Goal: Task Accomplishment & Management: Complete application form

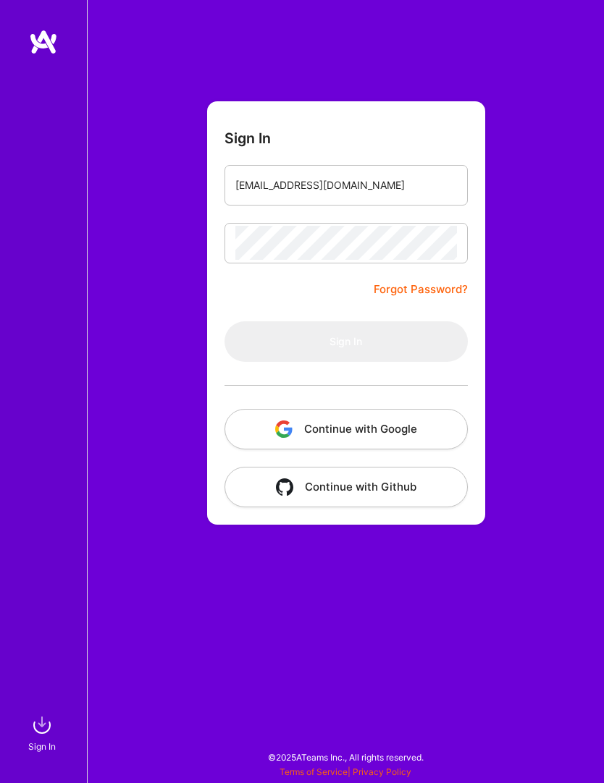
type input "[EMAIL_ADDRESS][DOMAIN_NAME]"
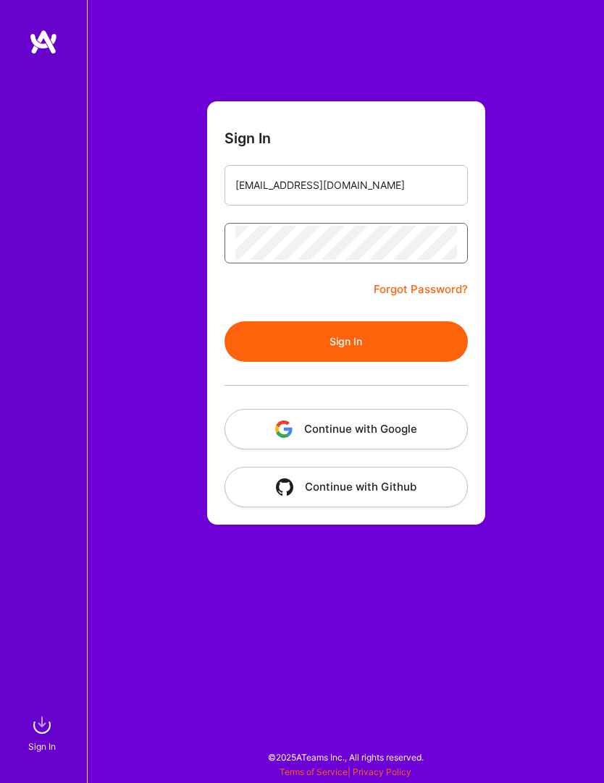
click at [345, 341] on button "Sign In" at bounding box center [345, 341] width 243 height 41
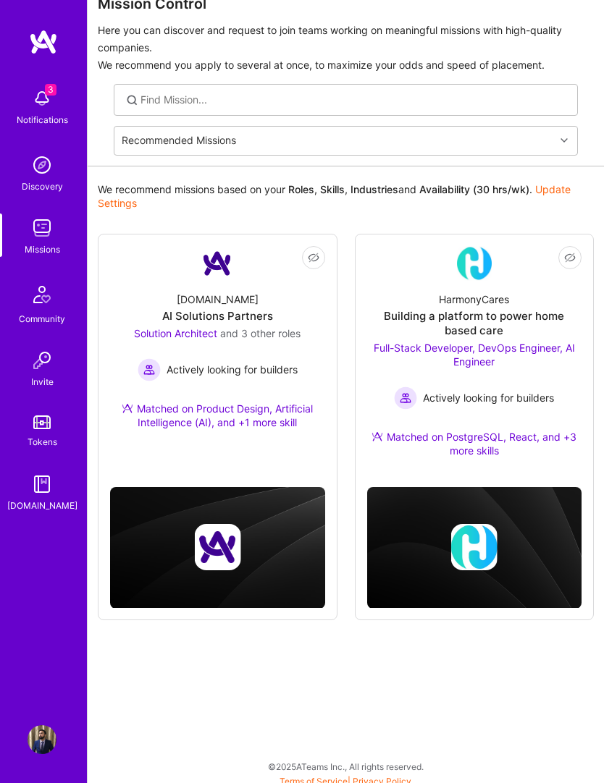
scroll to position [31, 0]
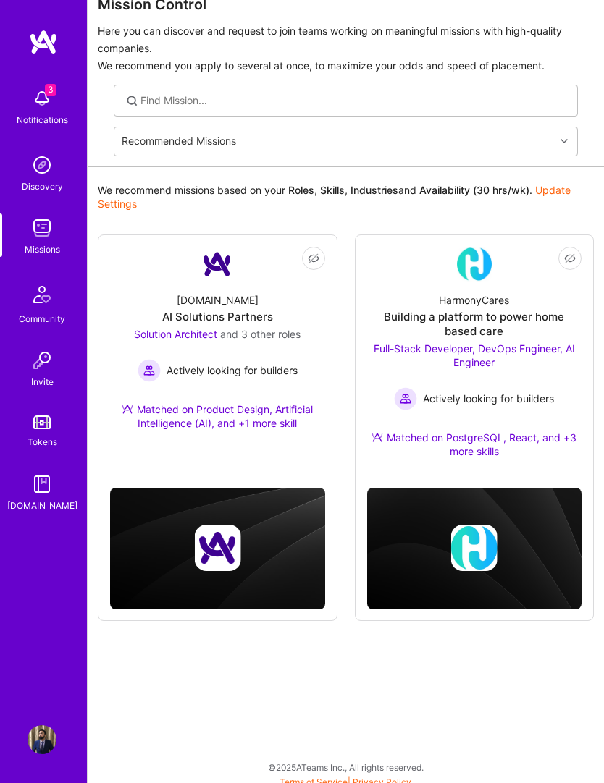
click at [536, 269] on link "Not Interested HarmonyCares Building a platform to power home based care Full-S…" at bounding box center [474, 362] width 215 height 230
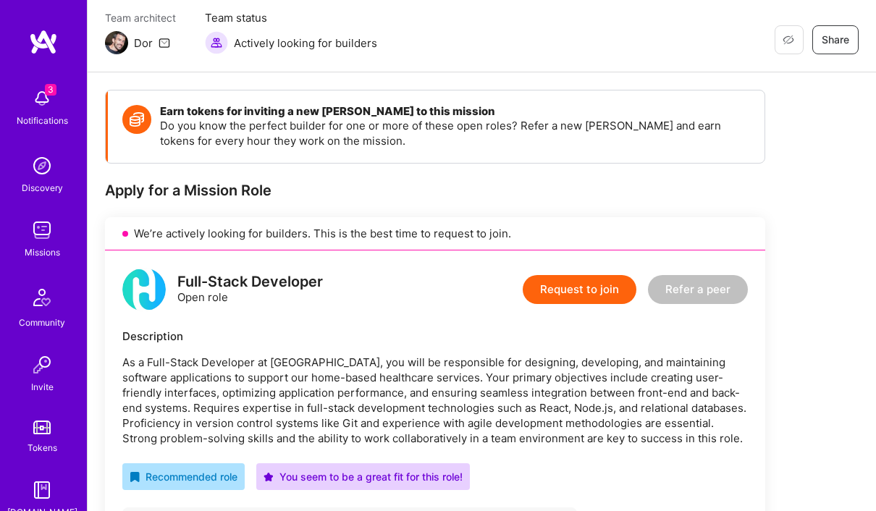
scroll to position [119, 0]
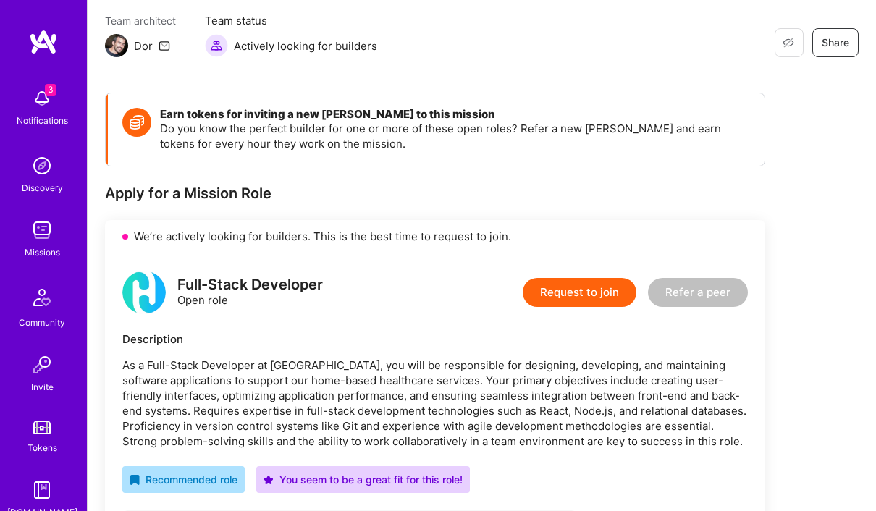
click at [600, 284] on button "Request to join" at bounding box center [580, 292] width 114 height 29
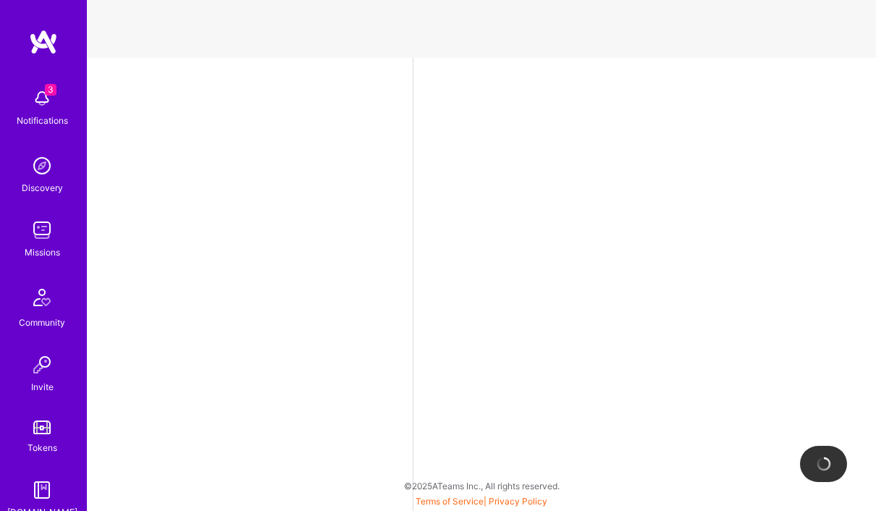
select select "US"
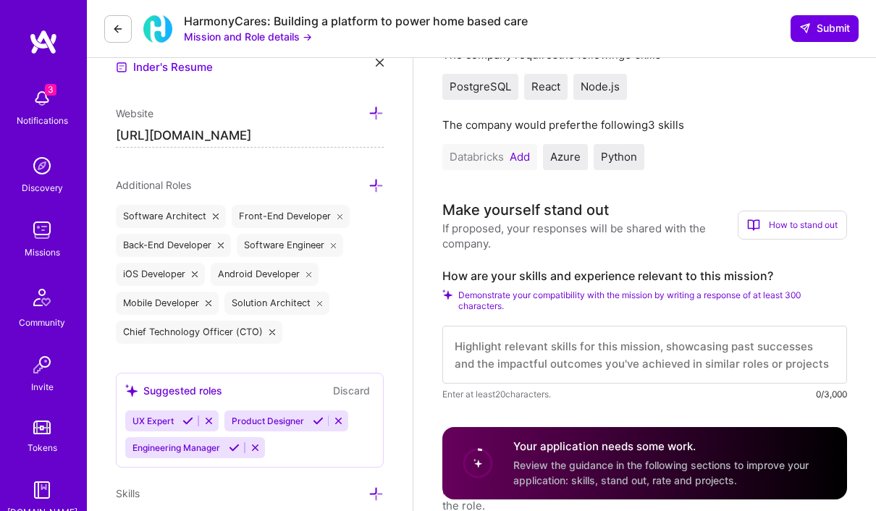
scroll to position [432, 0]
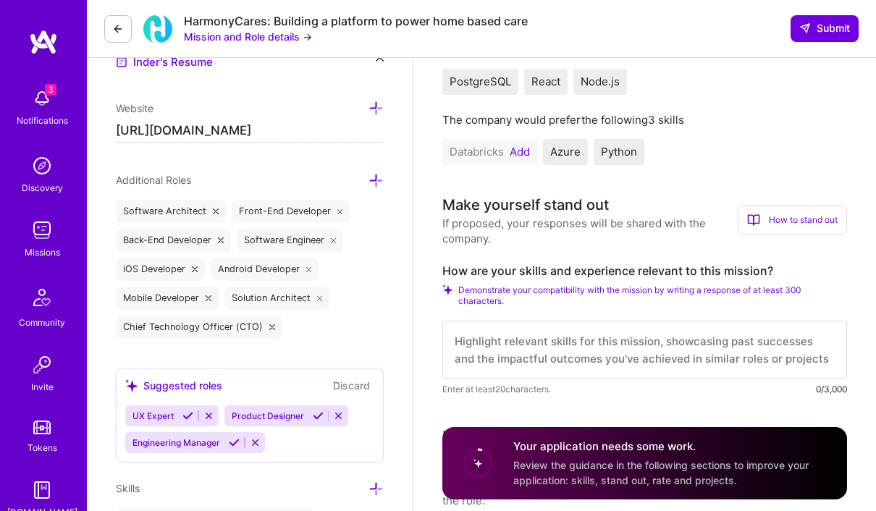
click at [514, 151] on button "Add" at bounding box center [520, 152] width 20 height 12
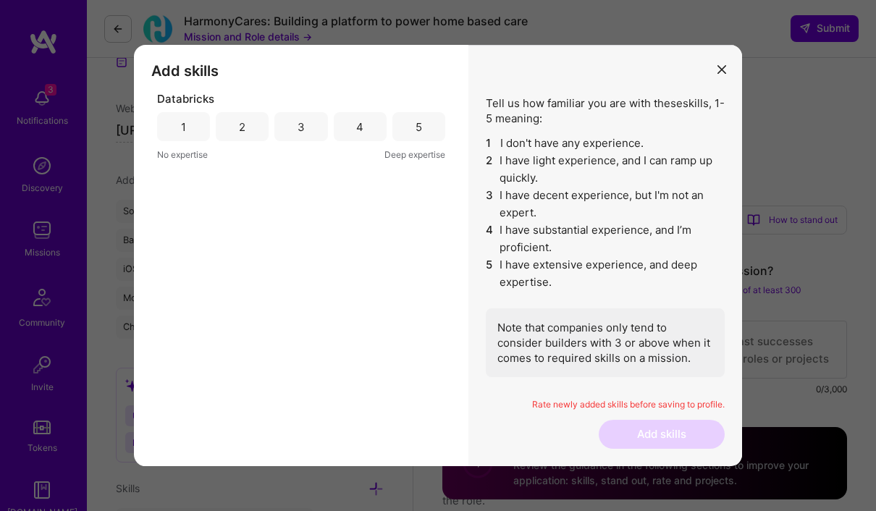
click at [242, 135] on div "2" at bounding box center [242, 126] width 7 height 15
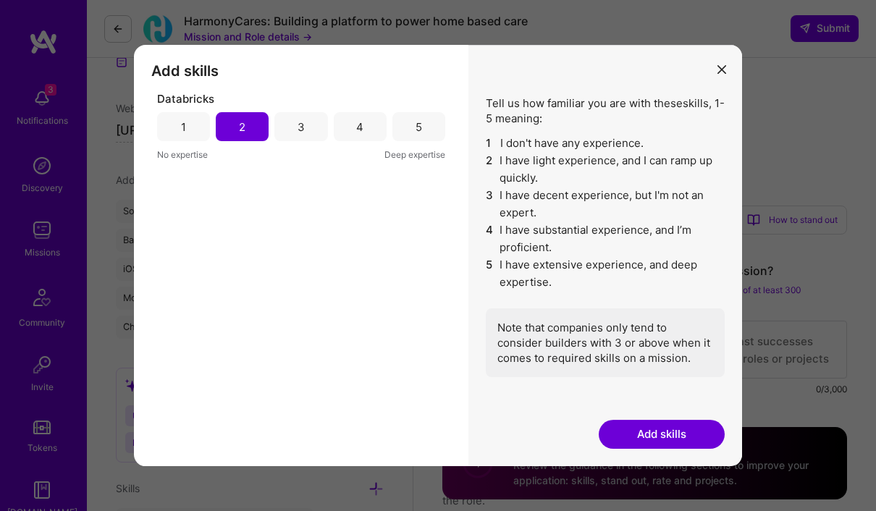
click at [190, 141] on div "1" at bounding box center [183, 126] width 53 height 29
click at [603, 449] on button "Add skills" at bounding box center [662, 434] width 126 height 29
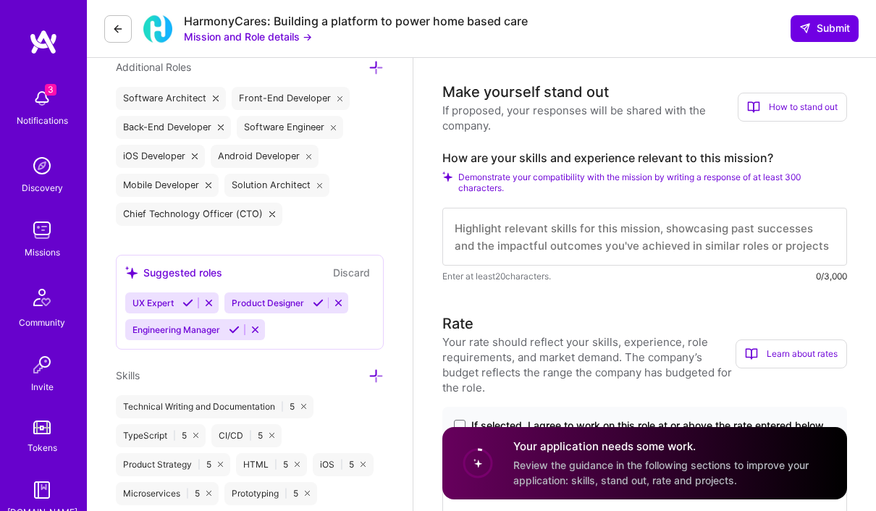
scroll to position [551, 0]
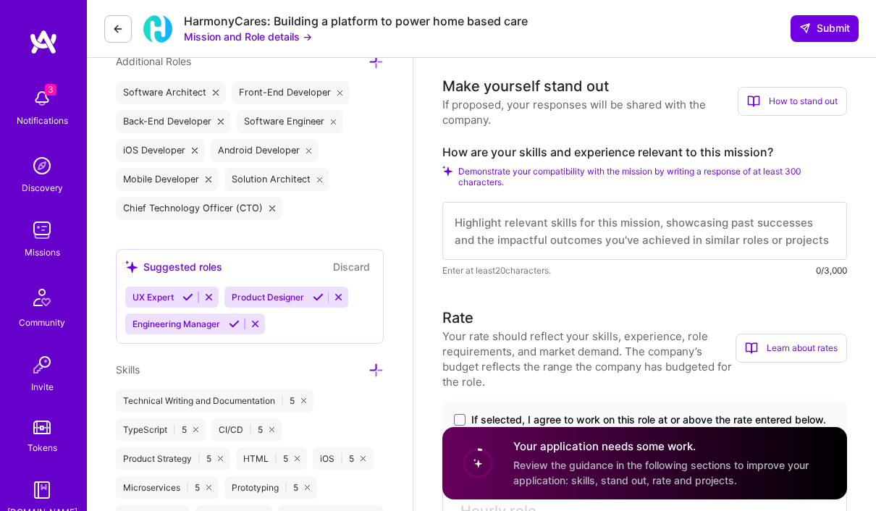
click at [603, 217] on textarea at bounding box center [644, 231] width 405 height 58
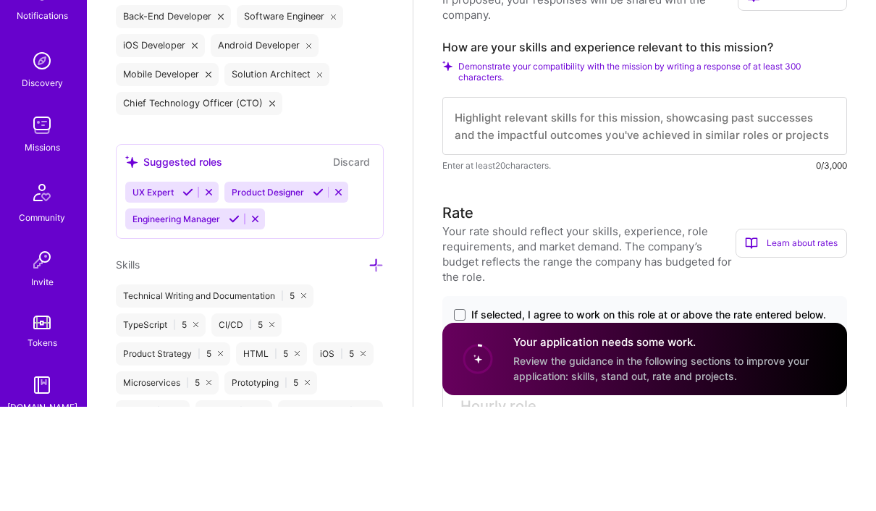
click at [603, 202] on textarea at bounding box center [644, 231] width 405 height 58
paste textarea "I possess extensive experience with a diverse range of technology stacks. My ex…"
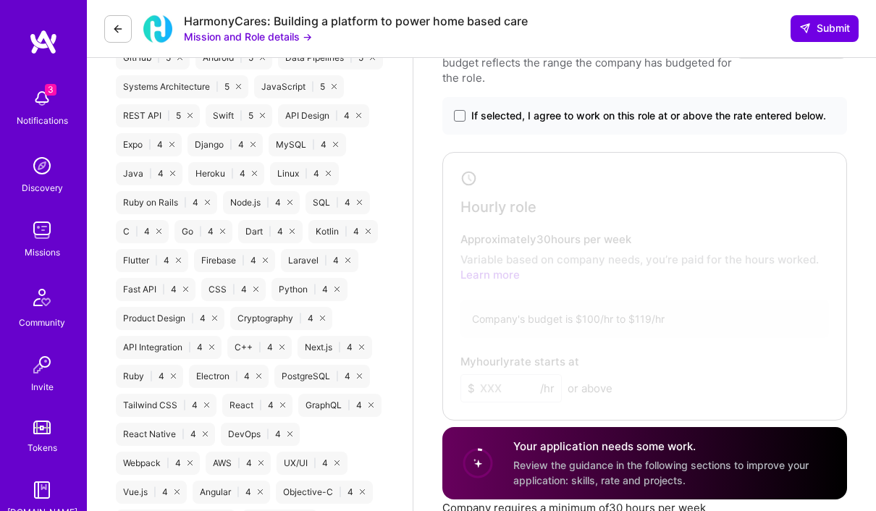
scroll to position [1009, 0]
type textarea "I possess extensive experience with a diverse range of technology stacks. My ex…"
click at [461, 117] on span at bounding box center [460, 117] width 12 height 12
click at [0, 0] on input "If selected, I agree to work on this role at or above the rate entered below." at bounding box center [0, 0] width 0 height 0
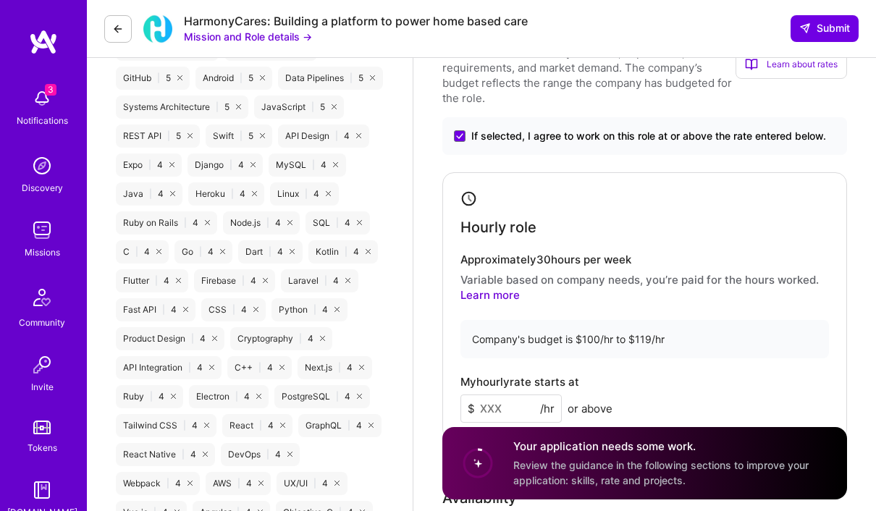
scroll to position [985, 0]
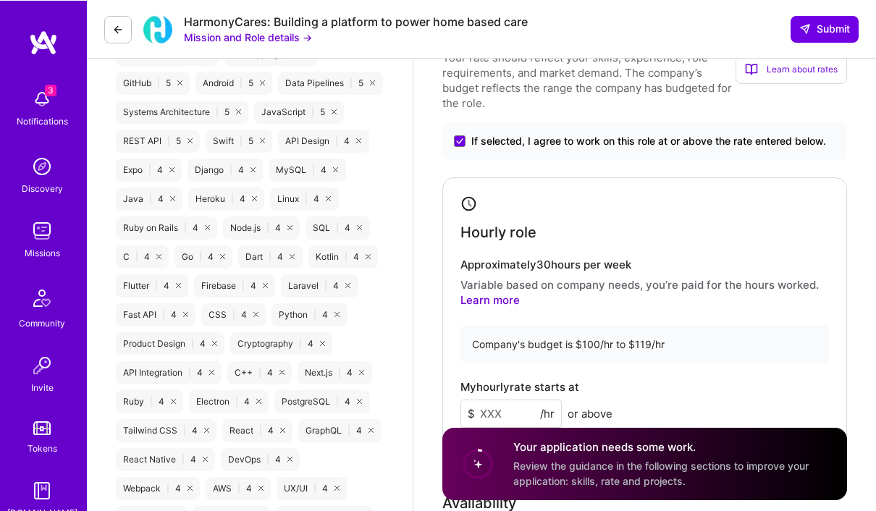
click at [458, 134] on label "If selected, I agree to work on this role at or above the rate entered below." at bounding box center [645, 140] width 382 height 14
click at [0, 0] on input "If selected, I agree to work on this role at or above the rate entered below." at bounding box center [0, 0] width 0 height 0
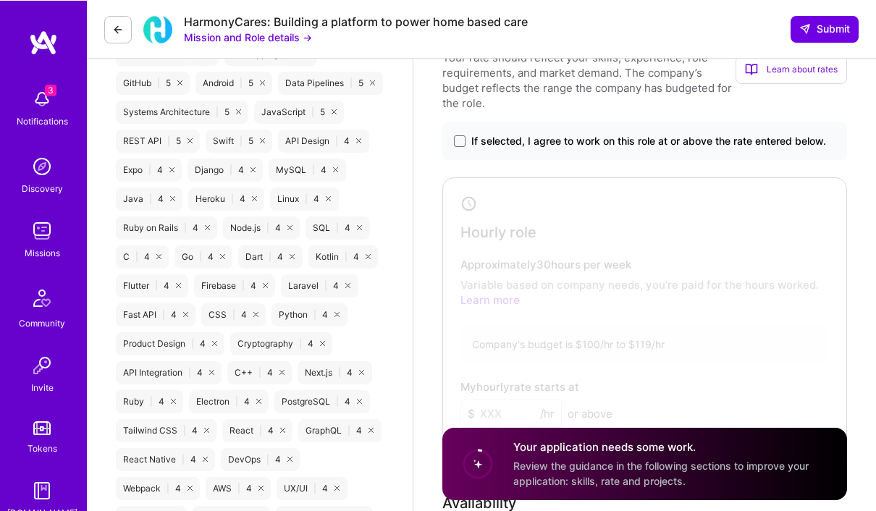
scroll to position [985, 0]
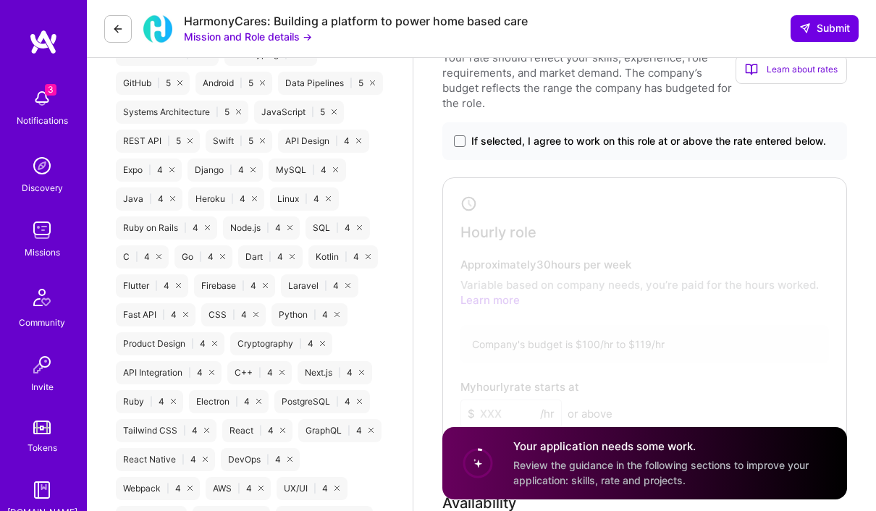
click at [458, 130] on div "If selected, I agree to work on this role at or above the rate entered below." at bounding box center [644, 141] width 405 height 38
click at [462, 134] on label "If selected, I agree to work on this role at or above the rate entered below." at bounding box center [645, 141] width 382 height 14
click at [0, 0] on input "If selected, I agree to work on this role at or above the rate entered below." at bounding box center [0, 0] width 0 height 0
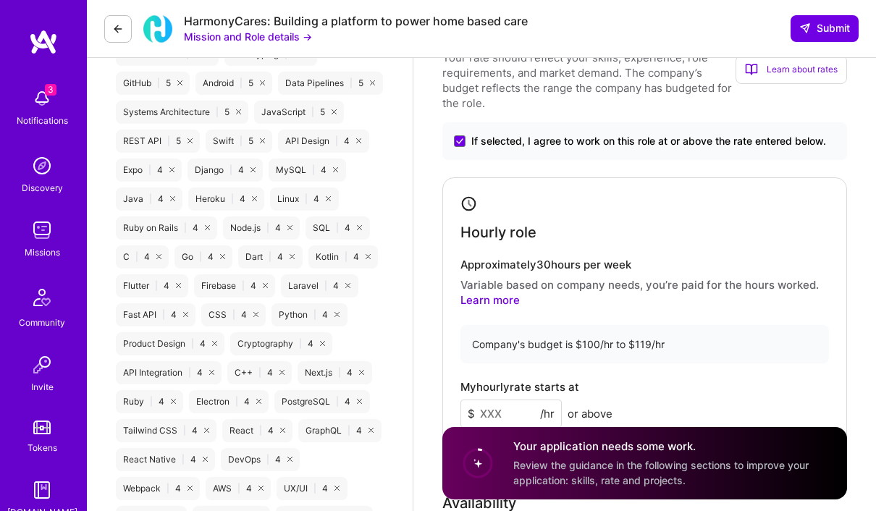
click at [509, 418] on input at bounding box center [510, 414] width 101 height 28
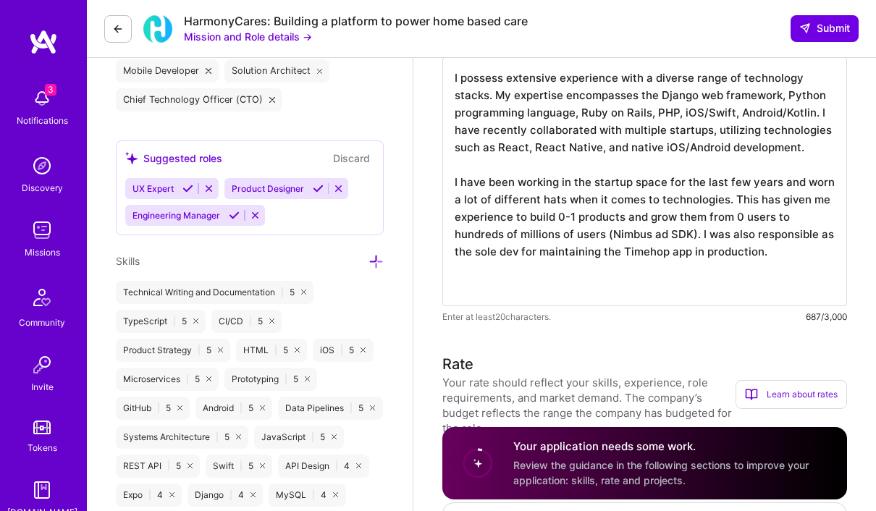
scroll to position [659, 0]
type input "119"
click at [603, 286] on textarea "I possess extensive experience with a diverse range of technology stacks. My ex…" at bounding box center [644, 182] width 405 height 249
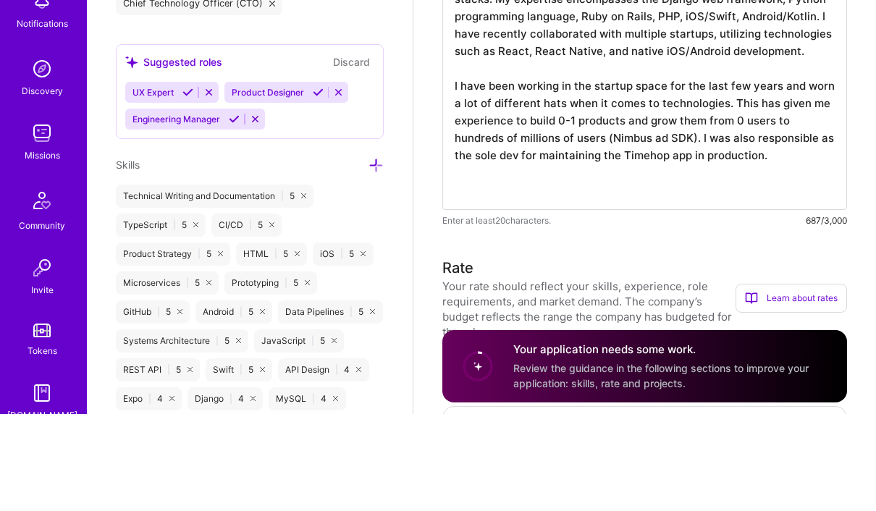
click at [603, 178] on textarea "I possess extensive experience with a diverse range of technology stacks. My ex…" at bounding box center [644, 182] width 405 height 249
click at [603, 188] on textarea "I possess extensive experience with a diverse range of technology stacks. My ex…" at bounding box center [644, 182] width 405 height 249
click at [603, 187] on textarea "I possess extensive experience with a diverse range of technology stacks. My ex…" at bounding box center [644, 182] width 405 height 249
click at [603, 190] on textarea "I possess extensive experience with a diverse range of technology stacks. My ex…" at bounding box center [644, 182] width 405 height 249
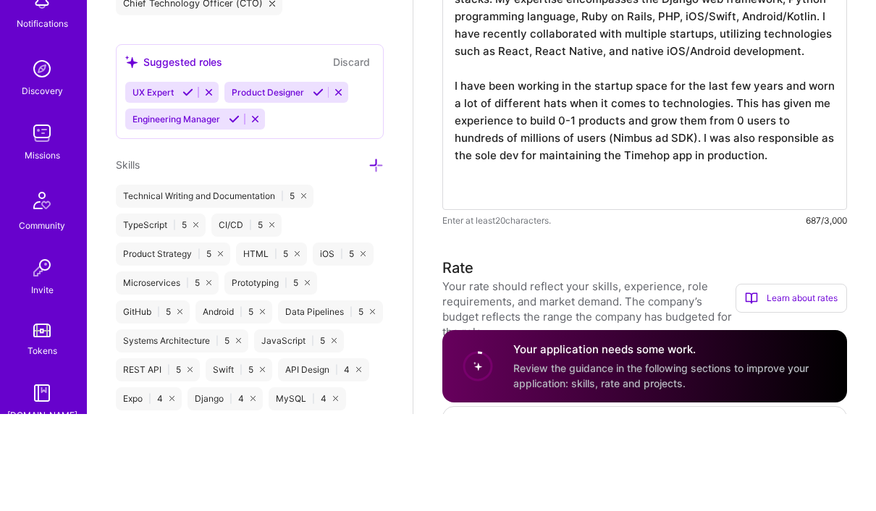
click at [603, 189] on textarea "I possess extensive experience with a diverse range of technology stacks. My ex…" at bounding box center [644, 182] width 405 height 249
paste textarea "I also worked with a Web3 startup recently where I was responsible for building…"
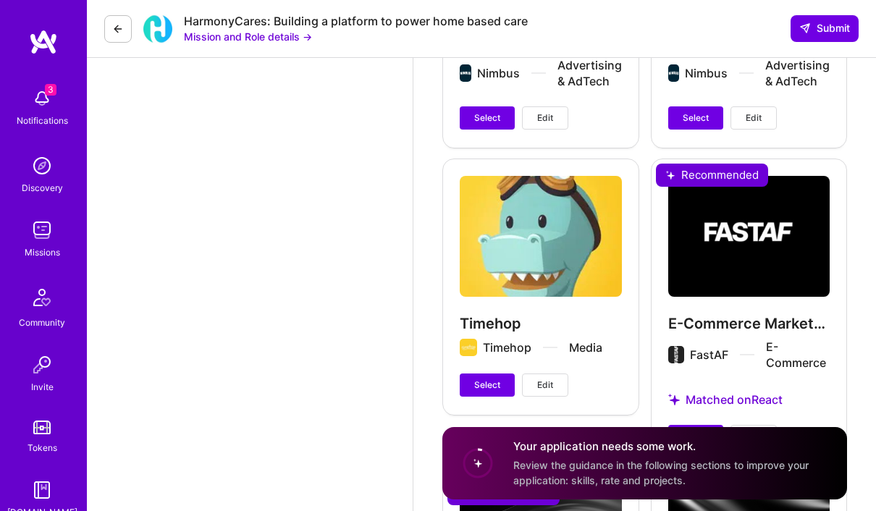
scroll to position [3424, 0]
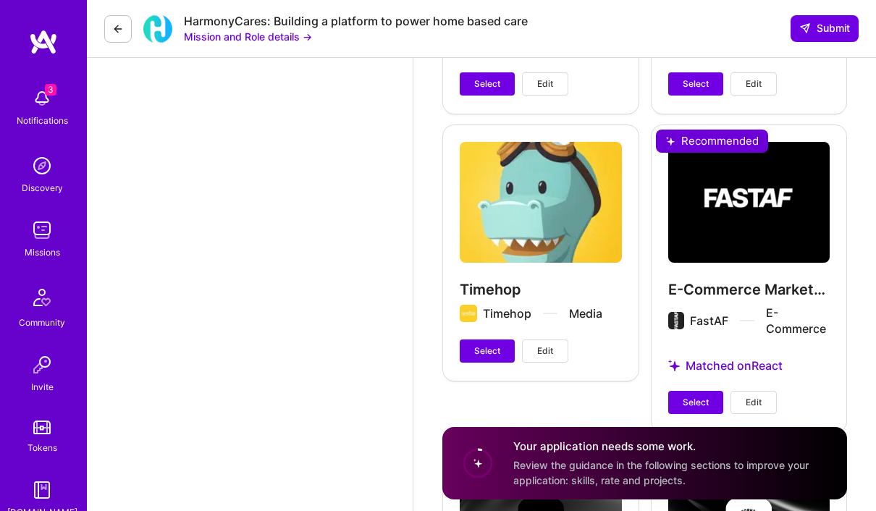
type textarea "I possess extensive experience with a diverse range of technology stacks. My ex…"
click at [603, 401] on button "Select" at bounding box center [695, 402] width 55 height 23
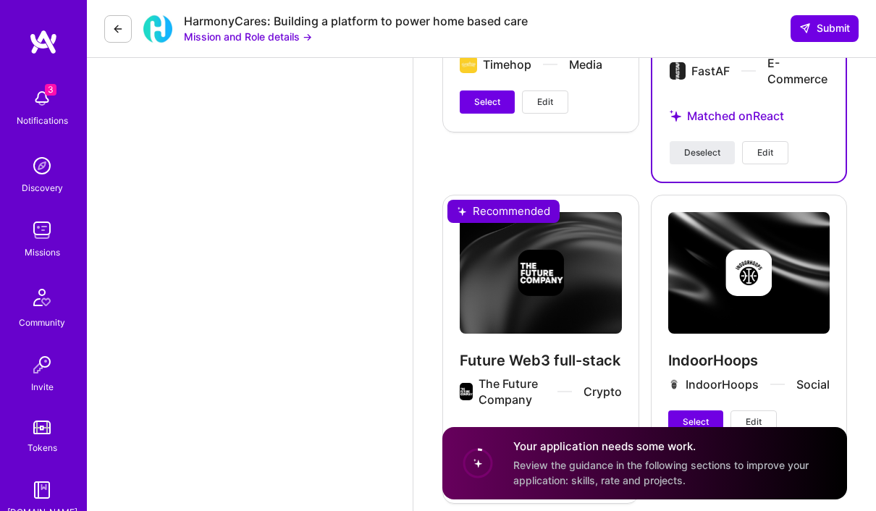
scroll to position [3684, 0]
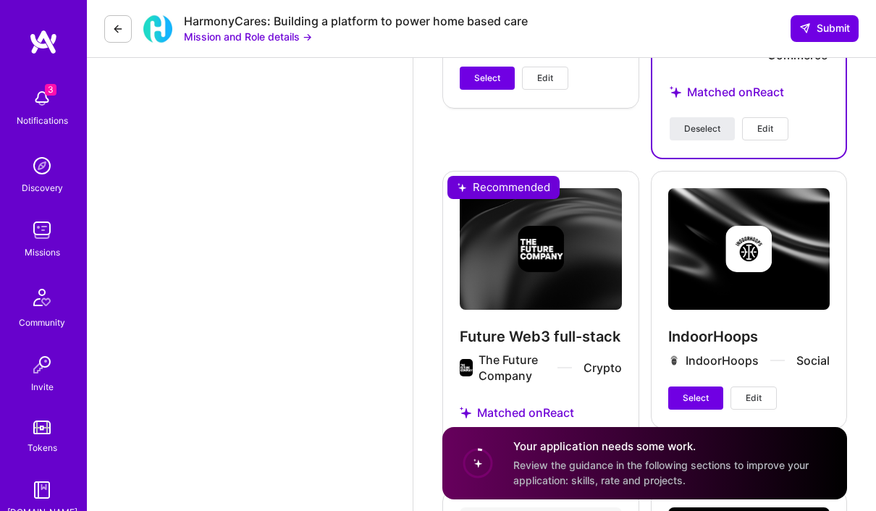
click at [490, 450] on span "Select" at bounding box center [487, 449] width 26 height 13
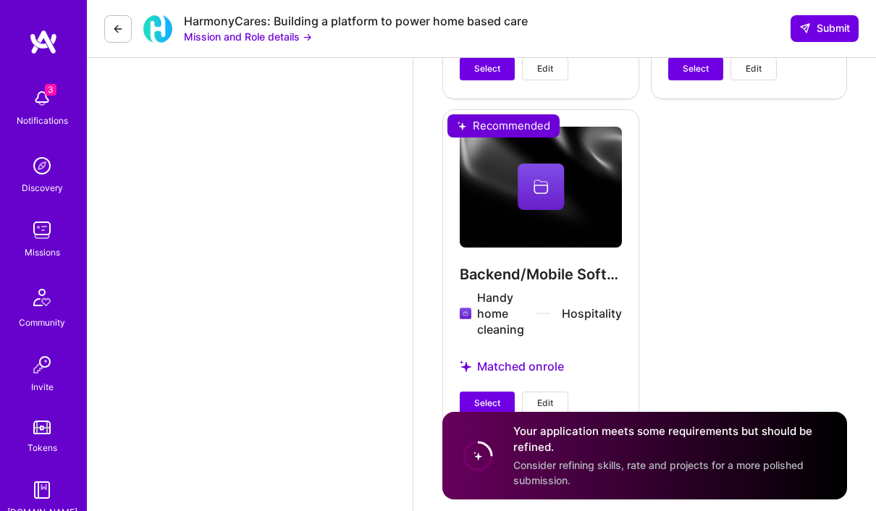
click at [489, 402] on span "Select" at bounding box center [487, 403] width 26 height 13
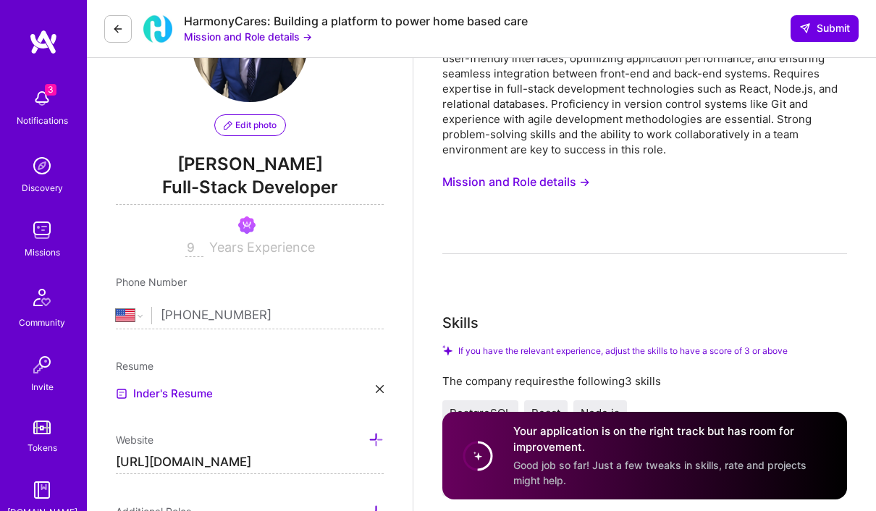
scroll to position [31, 0]
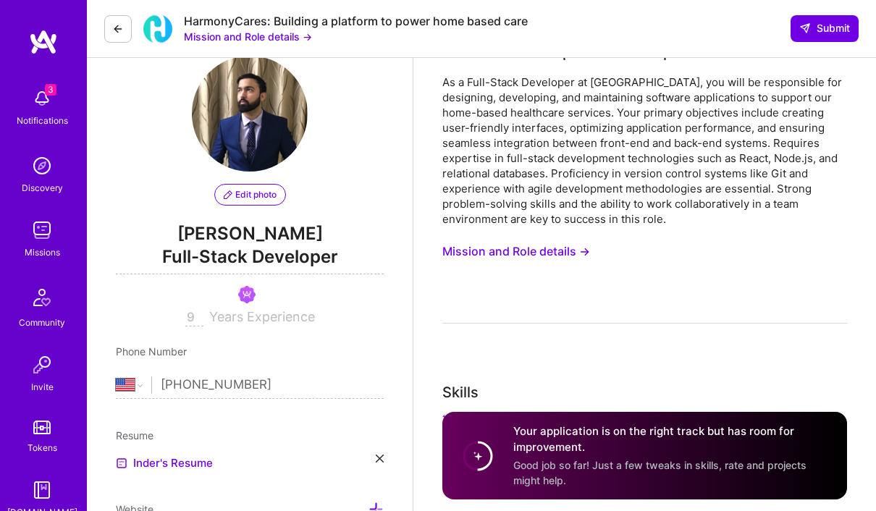
click at [603, 36] on button "Submit" at bounding box center [825, 28] width 68 height 26
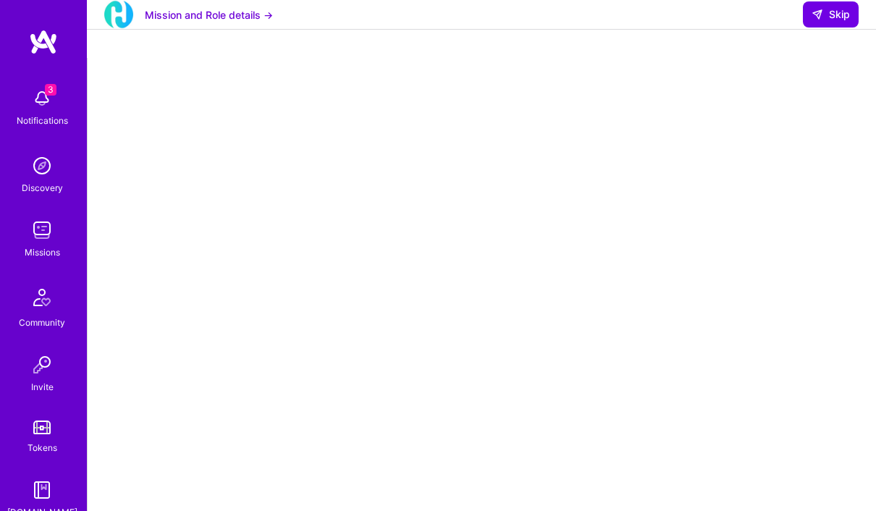
click at [603, 22] on span "Skip" at bounding box center [831, 14] width 38 height 14
